Goal: Task Accomplishment & Management: Use online tool/utility

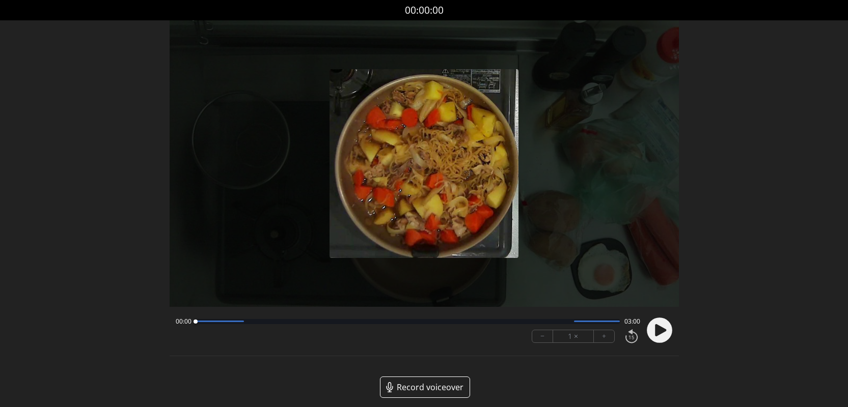
click at [662, 332] on circle at bounding box center [658, 330] width 25 height 25
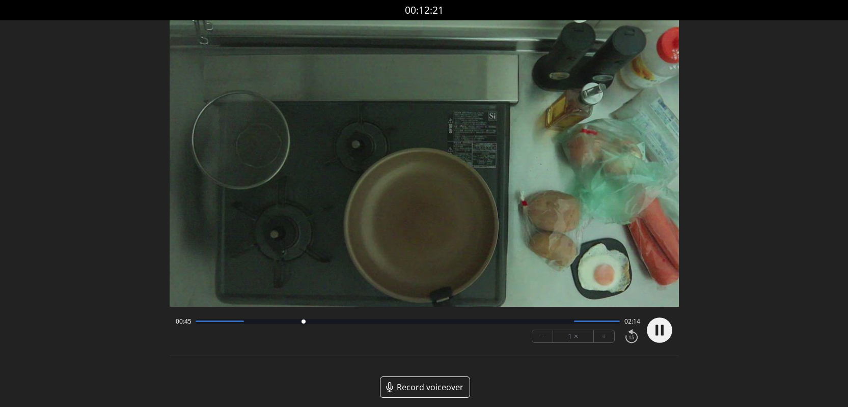
click at [610, 334] on button "+" at bounding box center [604, 336] width 20 height 12
click at [609, 334] on button "+" at bounding box center [604, 336] width 20 height 12
click at [605, 335] on button "+" at bounding box center [604, 336] width 20 height 12
click at [665, 330] on circle at bounding box center [658, 330] width 25 height 25
click at [658, 333] on icon at bounding box center [660, 330] width 11 height 12
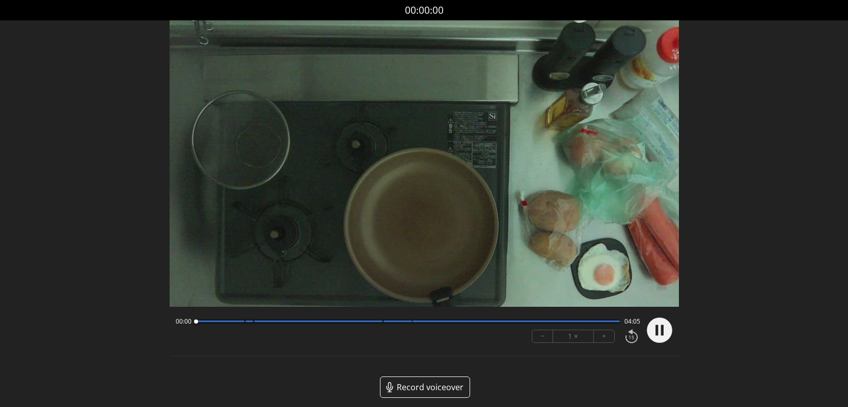
click at [607, 334] on button "+" at bounding box center [604, 336] width 20 height 12
click at [607, 340] on button "+" at bounding box center [604, 336] width 20 height 12
click at [662, 331] on icon at bounding box center [661, 330] width 3 height 11
